Goal: Task Accomplishment & Management: Manage account settings

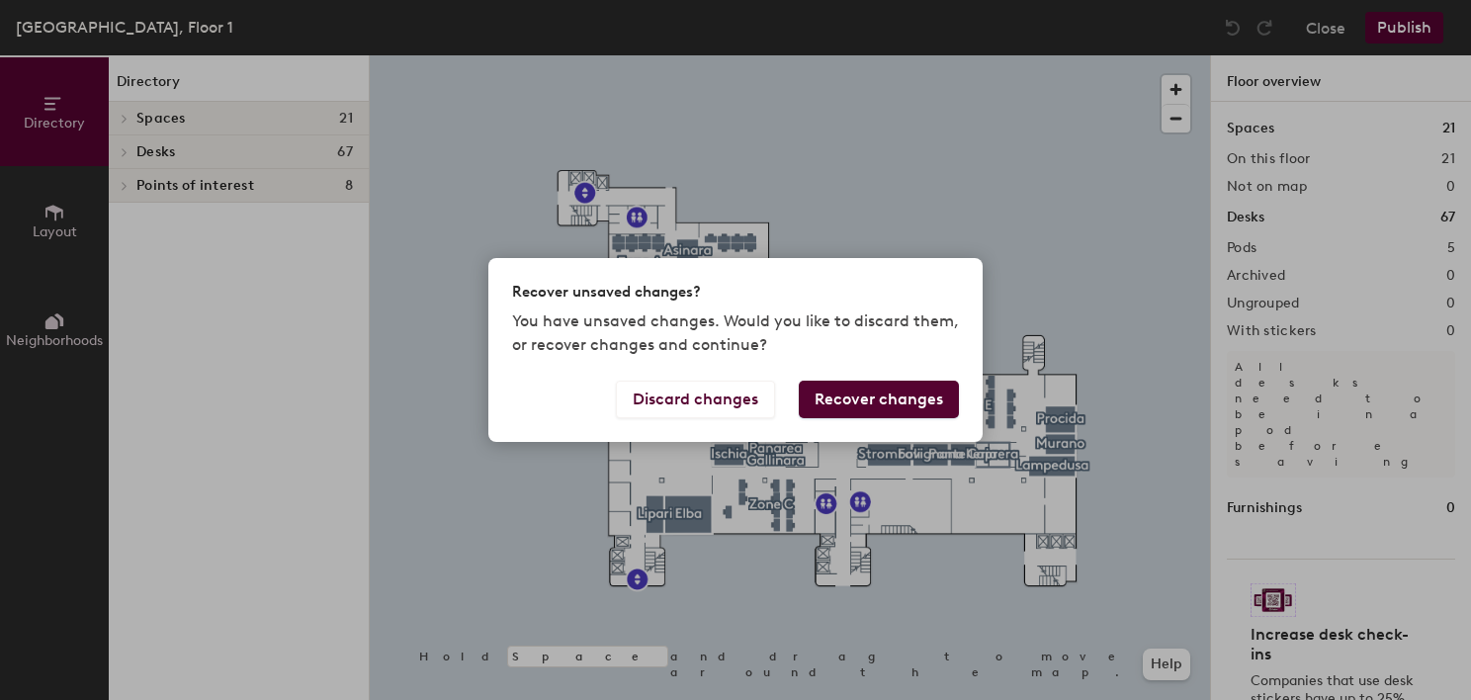
click at [886, 396] on button "Recover changes" at bounding box center [879, 400] width 160 height 38
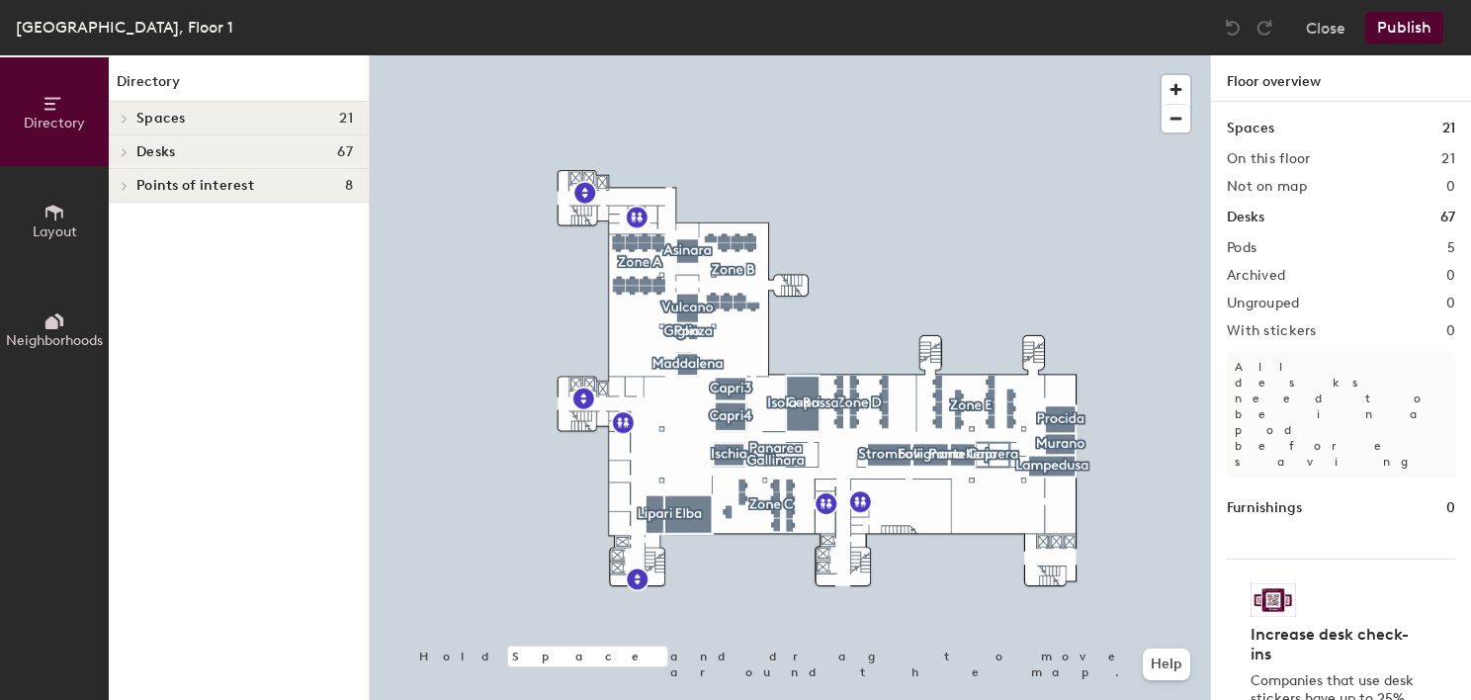
click at [1234, 216] on h1 "Desks" at bounding box center [1246, 218] width 38 height 22
click at [1329, 35] on button "Close" at bounding box center [1326, 28] width 40 height 32
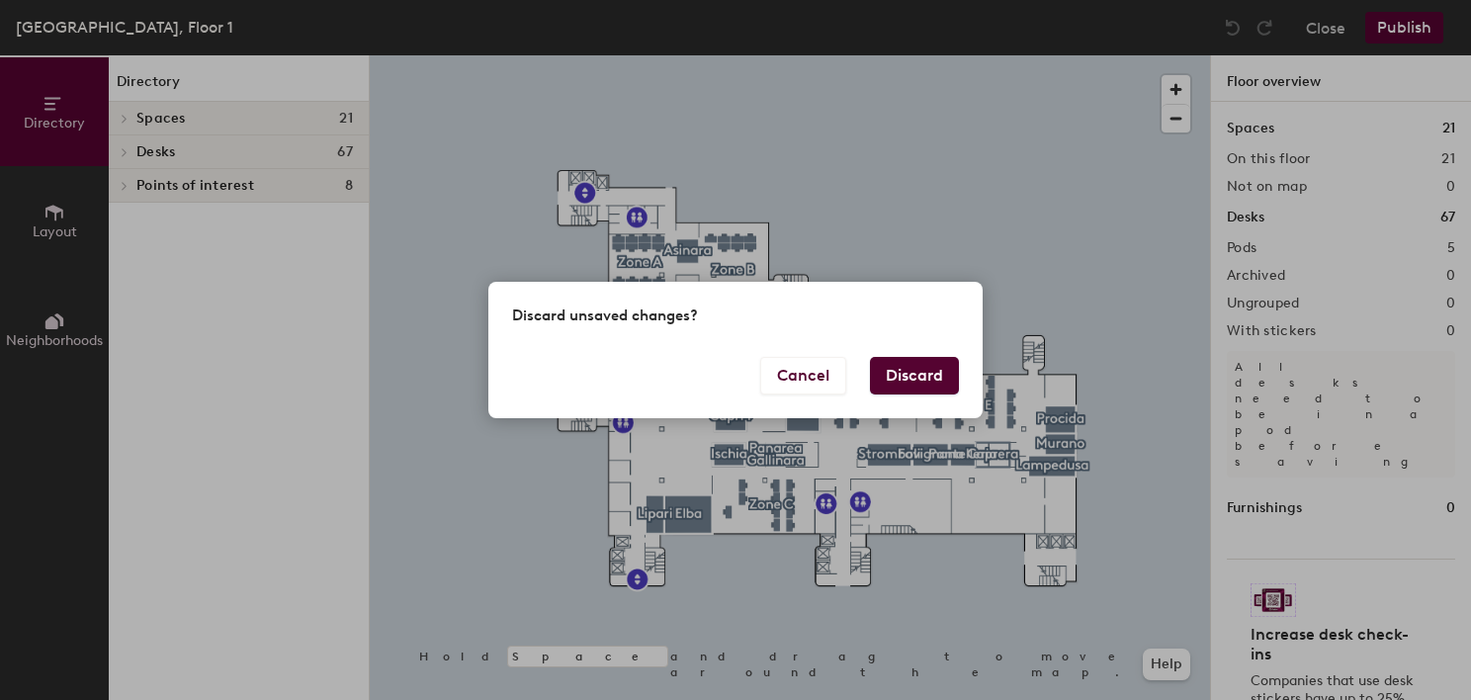
click at [929, 374] on button "Discard" at bounding box center [914, 376] width 89 height 38
